Goal: Task Accomplishment & Management: Use online tool/utility

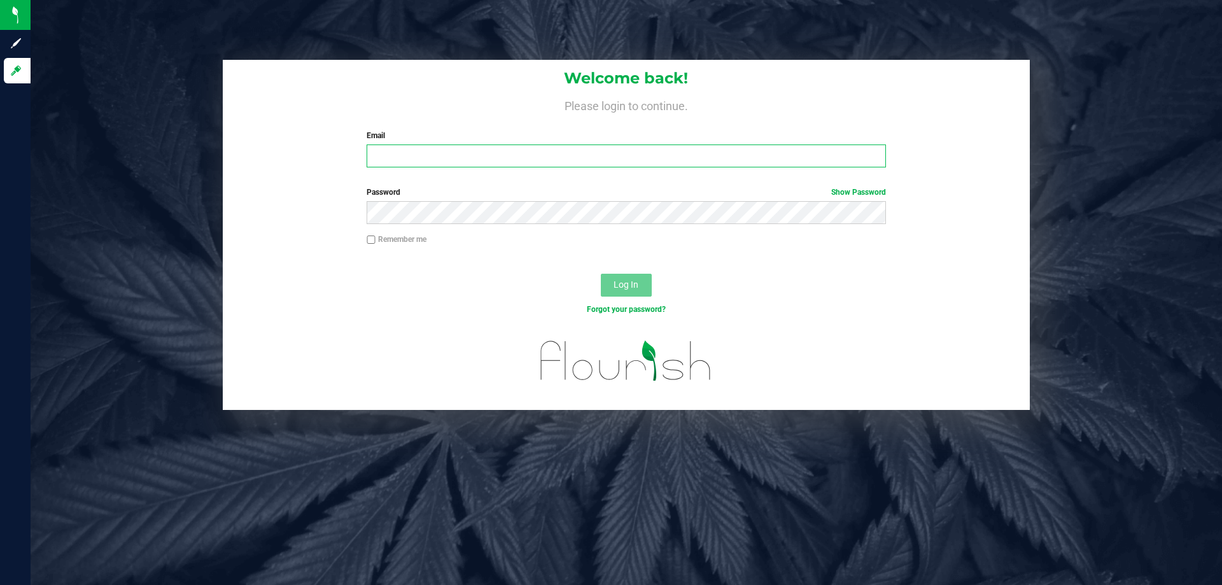
drag, startPoint x: 0, startPoint y: 0, endPoint x: 772, endPoint y: 162, distance: 788.6
click at [772, 163] on input "Email" at bounding box center [626, 156] width 519 height 23
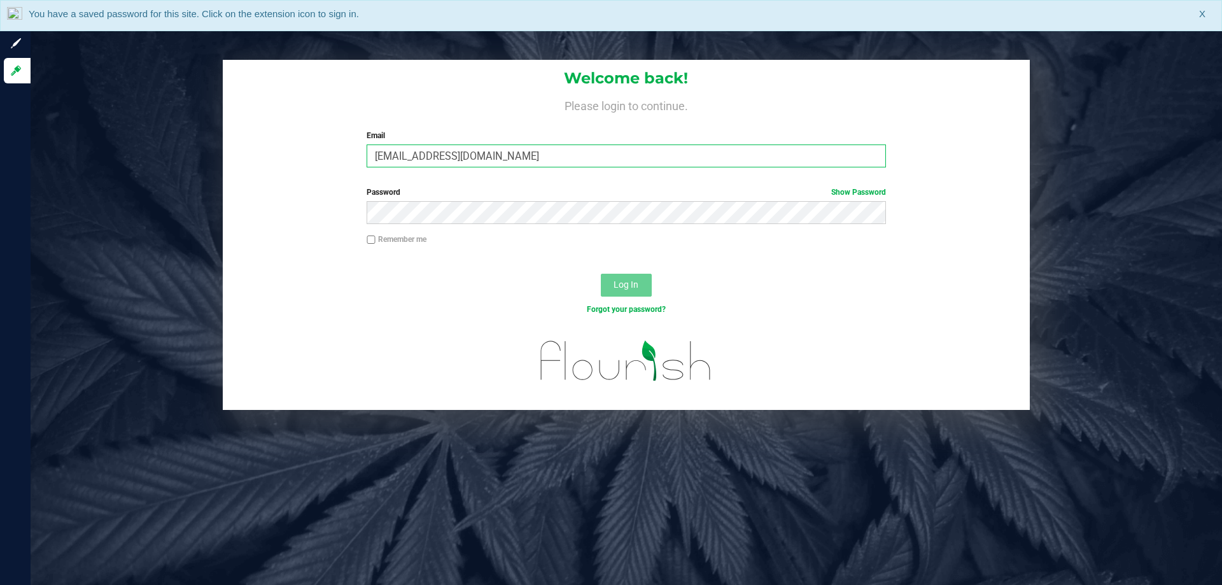
type input "sharper@liveparallel.com"
click at [601, 274] on button "Log In" at bounding box center [626, 285] width 51 height 23
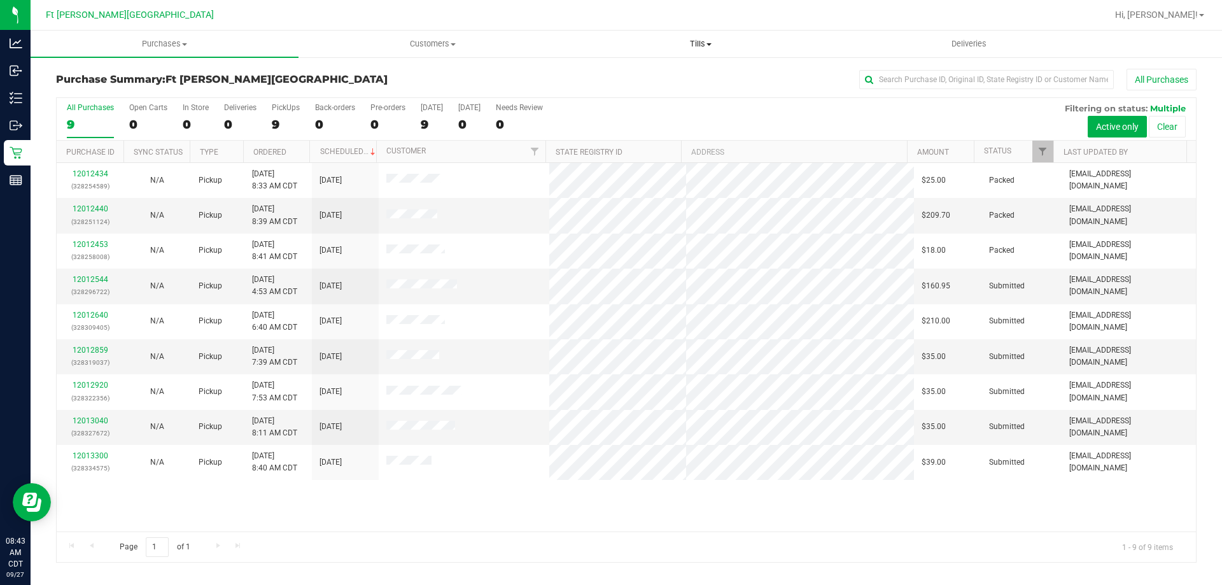
click at [704, 41] on span "Tills" at bounding box center [700, 43] width 267 height 11
click at [625, 82] on span "Manage tills" at bounding box center [610, 76] width 86 height 11
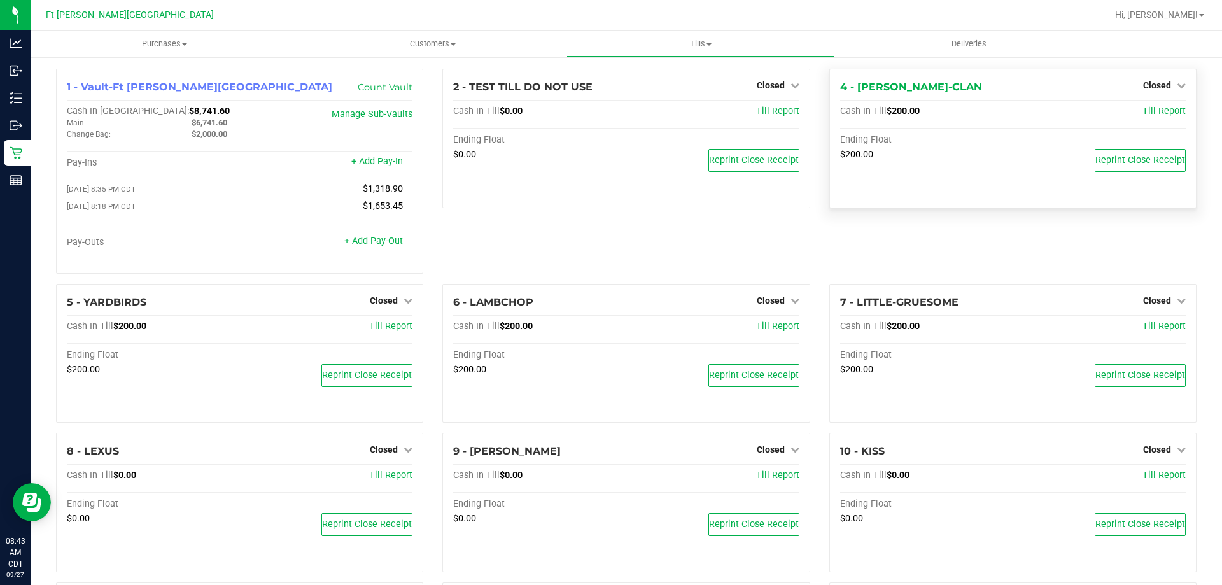
click at [1161, 80] on div "Closed" at bounding box center [1165, 85] width 43 height 15
click at [1159, 87] on span "Closed" at bounding box center [1158, 85] width 28 height 10
click at [1150, 113] on link "Open Till" at bounding box center [1157, 112] width 34 height 10
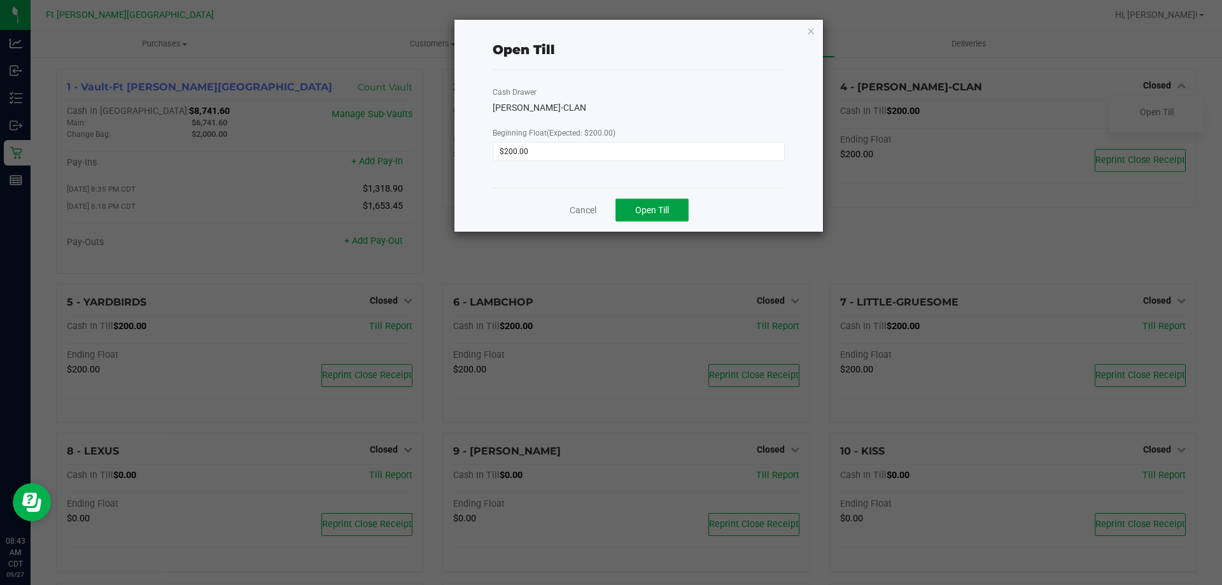
click at [653, 208] on span "Open Till" at bounding box center [652, 210] width 34 height 10
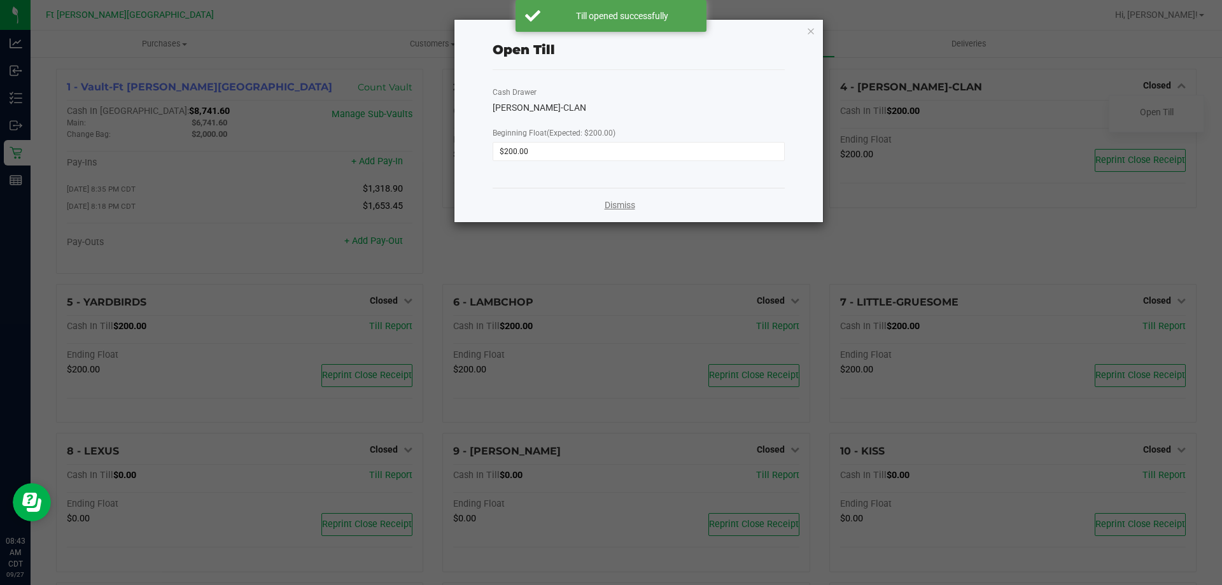
click at [631, 203] on link "Dismiss" at bounding box center [620, 205] width 31 height 13
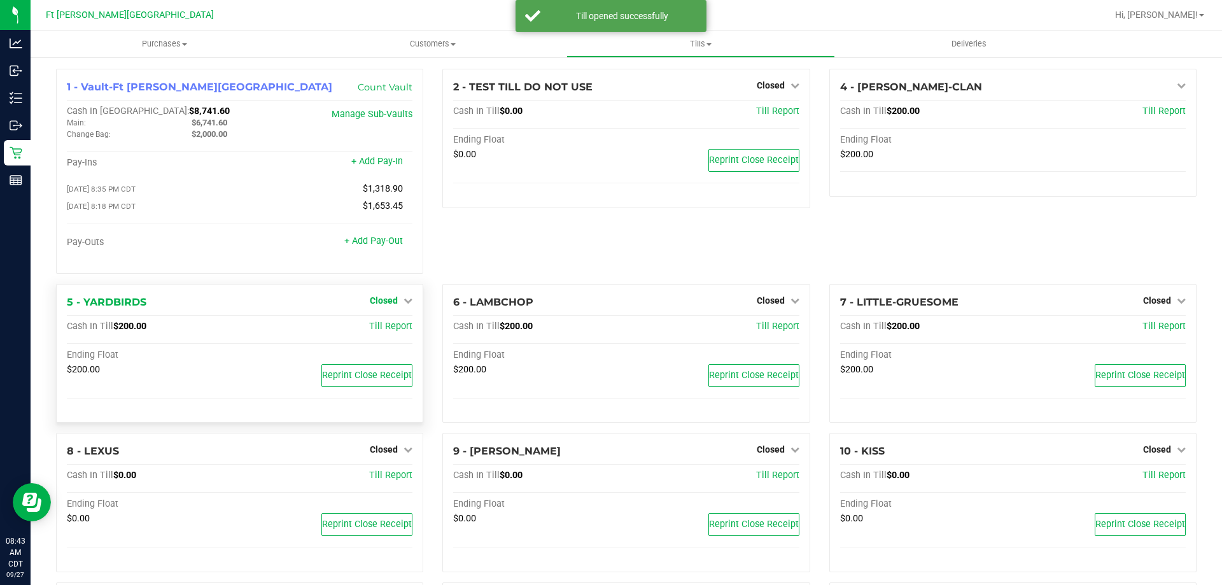
click at [371, 301] on span "Closed" at bounding box center [384, 300] width 28 height 10
click at [373, 325] on link "Open Till" at bounding box center [384, 327] width 34 height 10
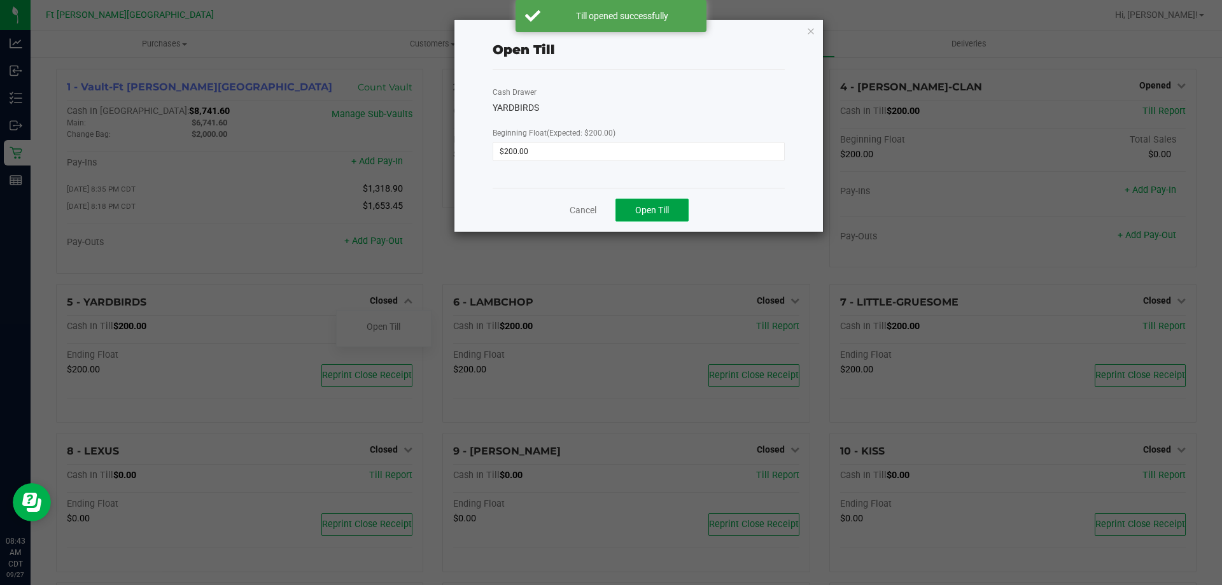
click at [657, 202] on button "Open Till" at bounding box center [652, 210] width 73 height 23
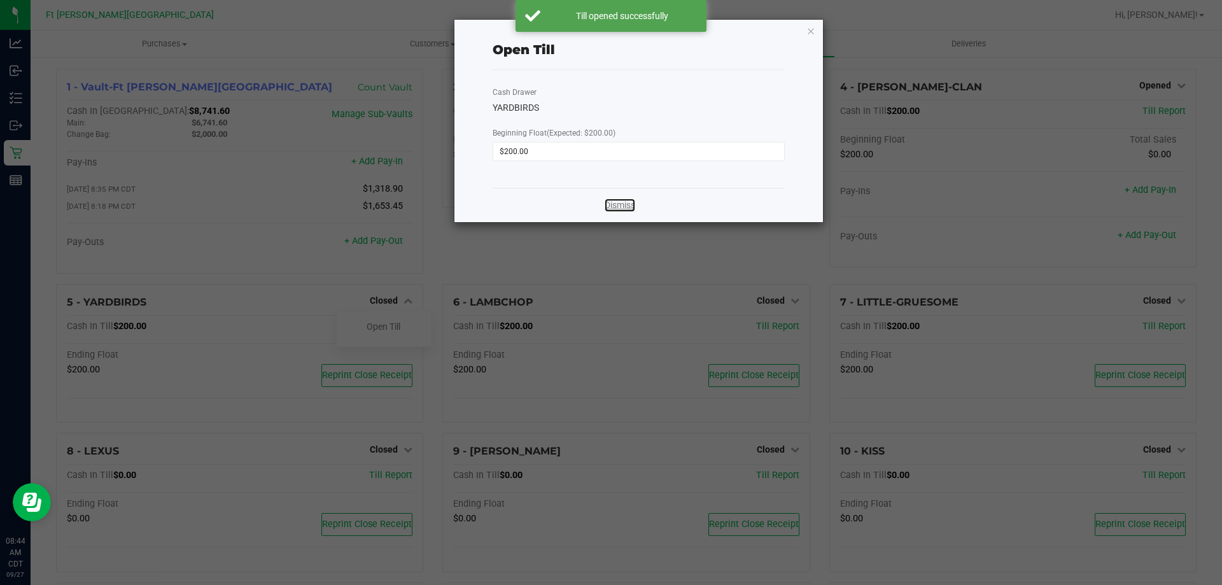
click at [616, 209] on link "Dismiss" at bounding box center [620, 205] width 31 height 13
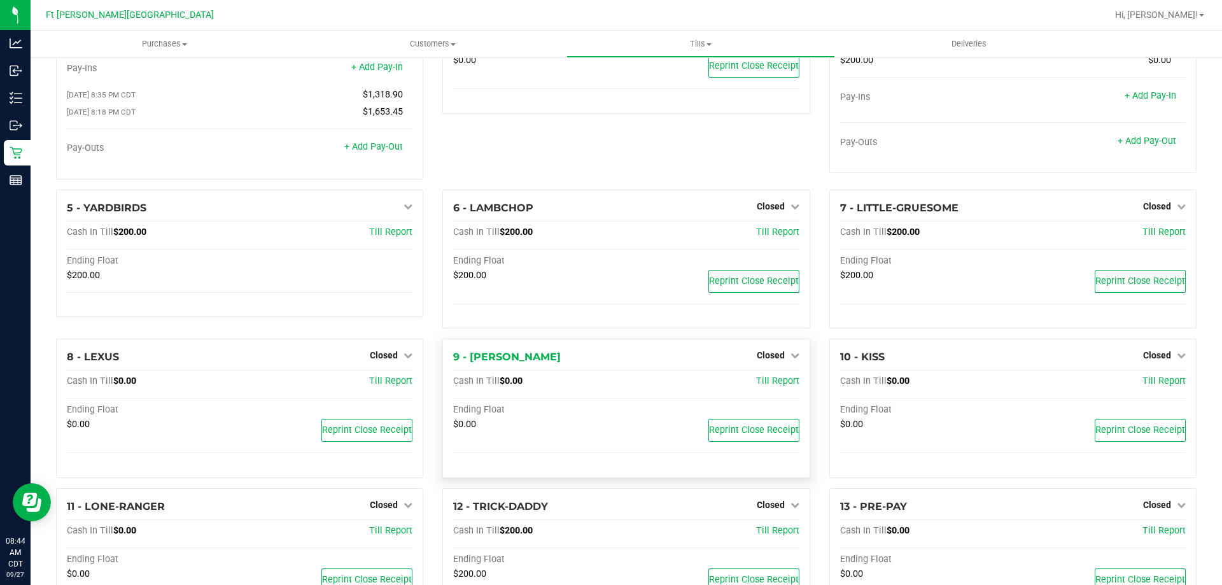
scroll to position [191, 0]
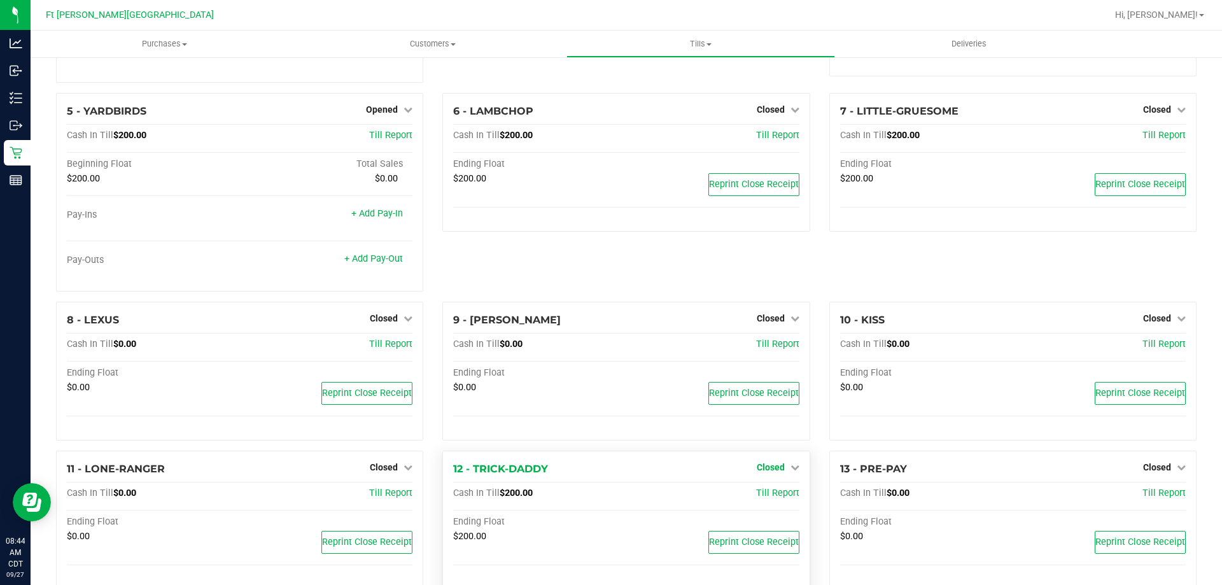
click at [763, 469] on span "Closed" at bounding box center [771, 467] width 28 height 10
click at [769, 499] on link "Open Till" at bounding box center [771, 494] width 34 height 10
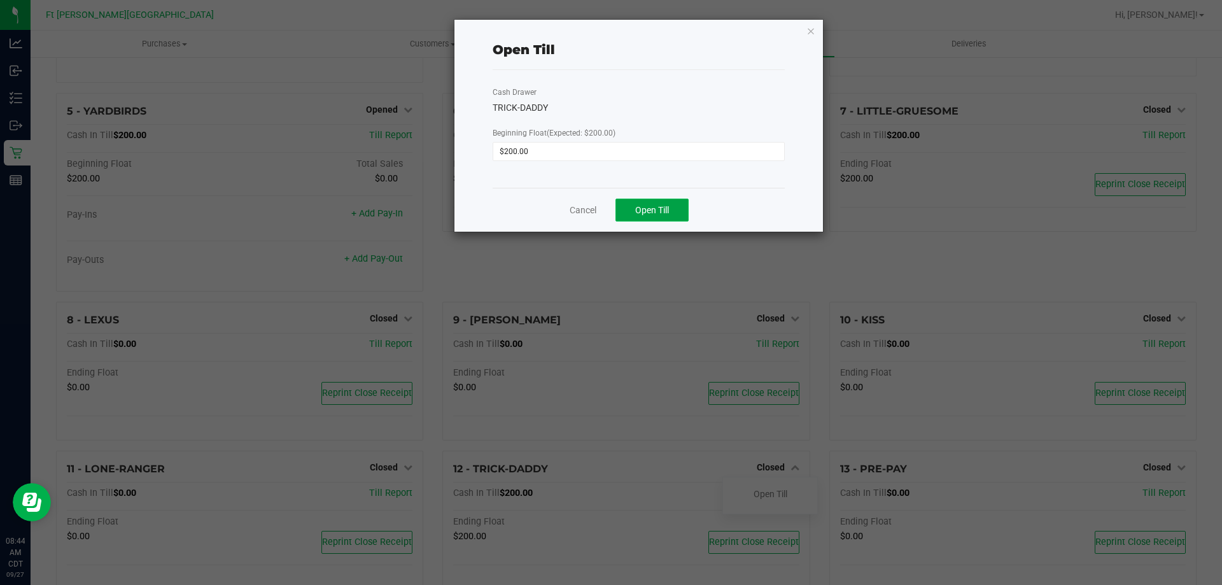
click at [643, 206] on span "Open Till" at bounding box center [652, 210] width 34 height 10
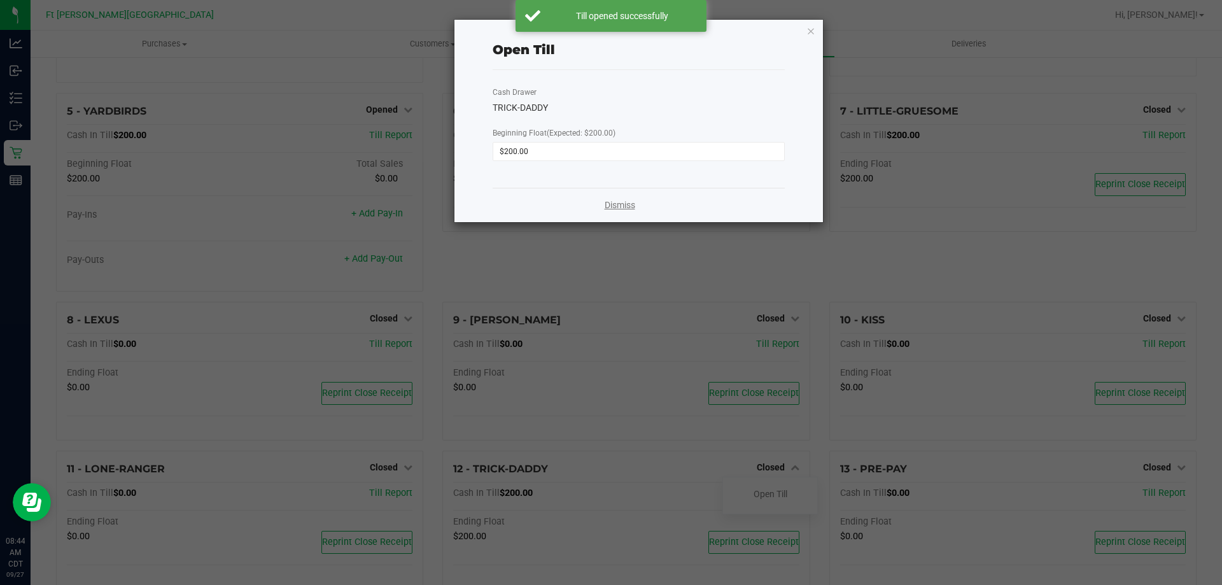
click at [623, 207] on link "Dismiss" at bounding box center [620, 205] width 31 height 13
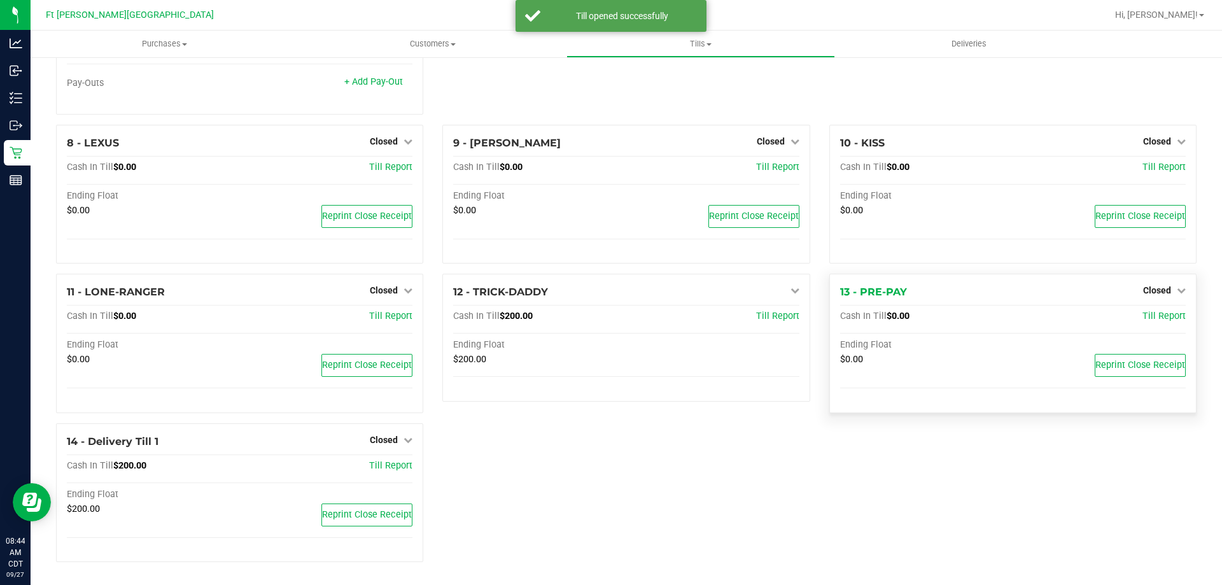
scroll to position [371, 0]
click at [1147, 294] on span "Closed" at bounding box center [1158, 290] width 28 height 10
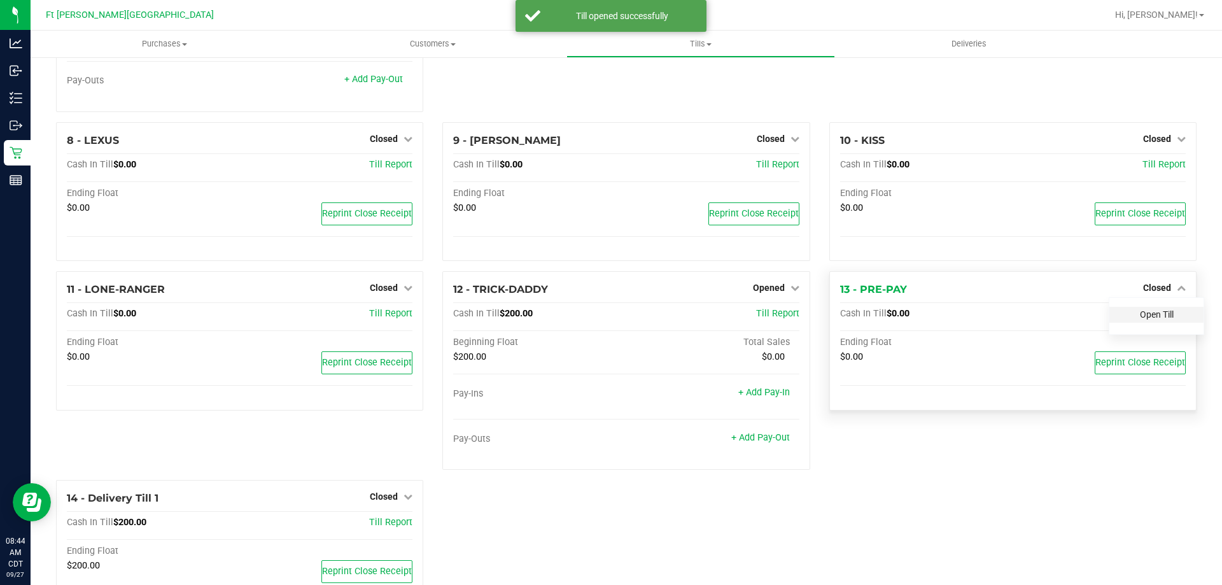
click at [1148, 320] on link "Open Till" at bounding box center [1157, 314] width 34 height 10
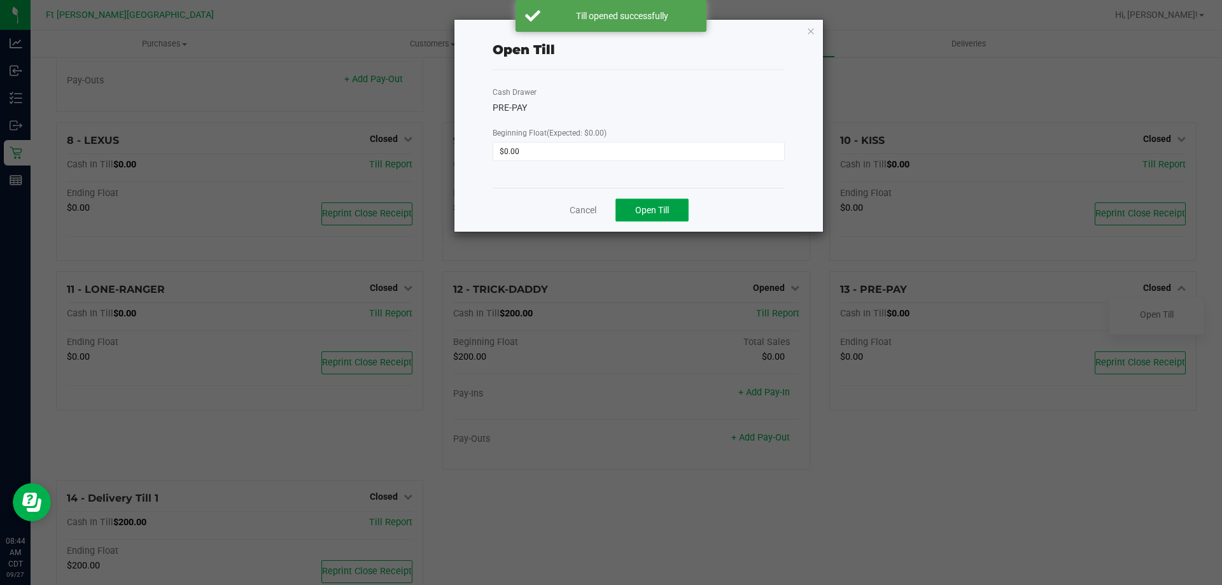
click at [637, 213] on span "Open Till" at bounding box center [652, 210] width 34 height 10
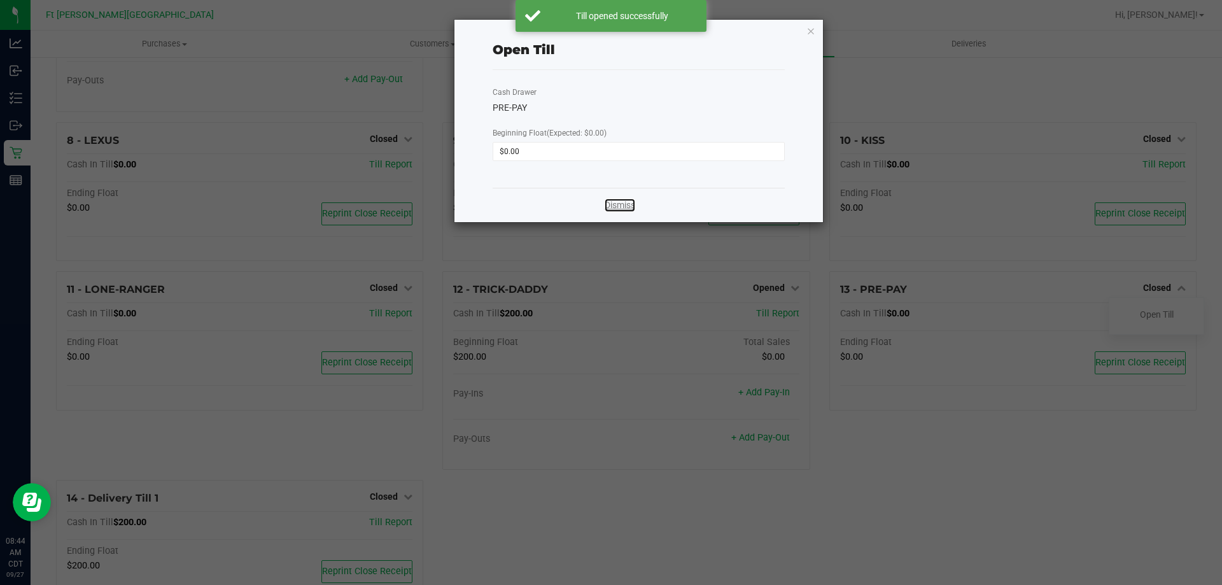
click at [624, 208] on link "Dismiss" at bounding box center [620, 205] width 31 height 13
